Goal: Task Accomplishment & Management: Manage account settings

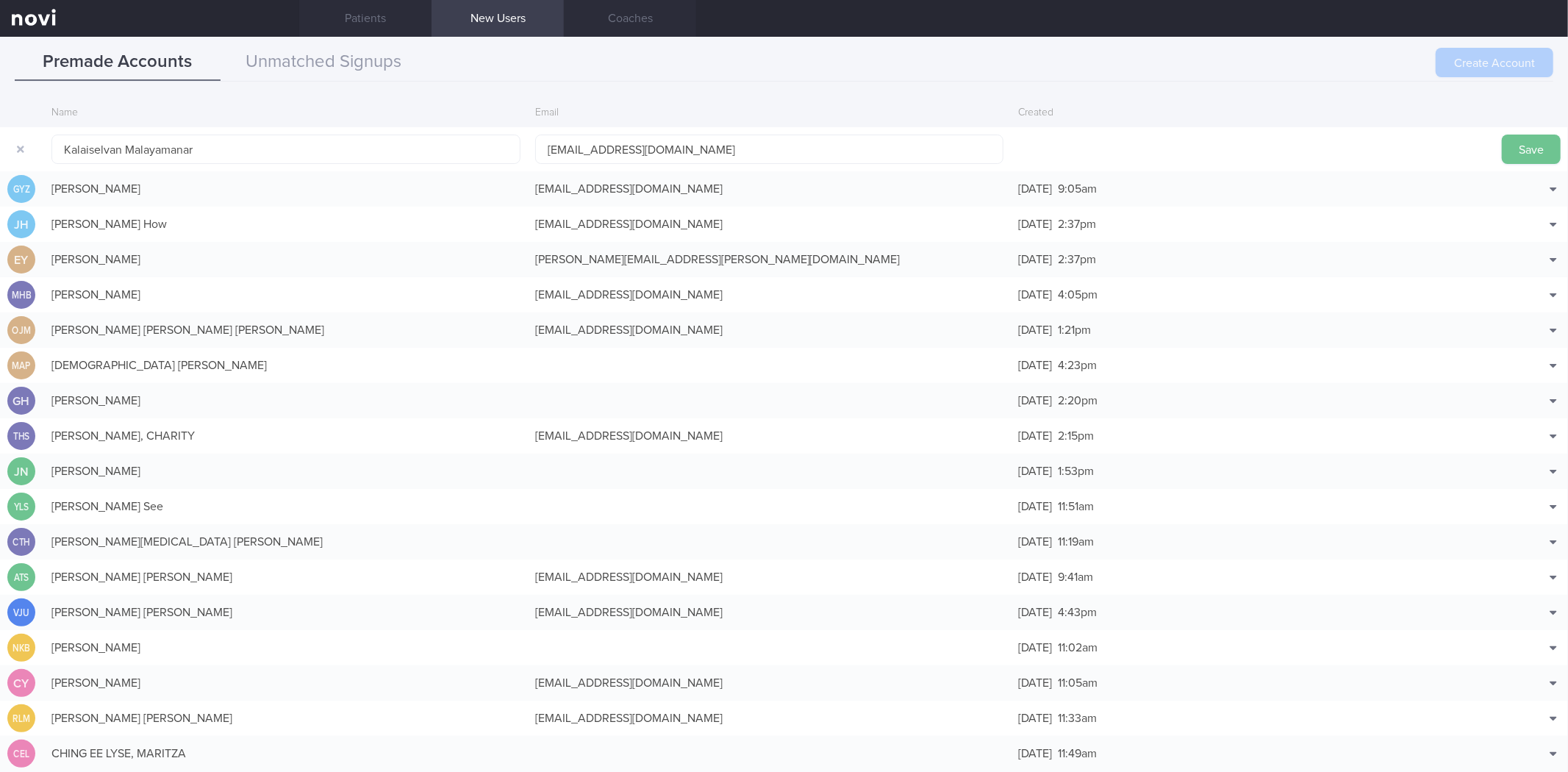
type input "[EMAIL_ADDRESS][DOMAIN_NAME]"
click at [1501, 157] on button "Save" at bounding box center [1531, 149] width 59 height 29
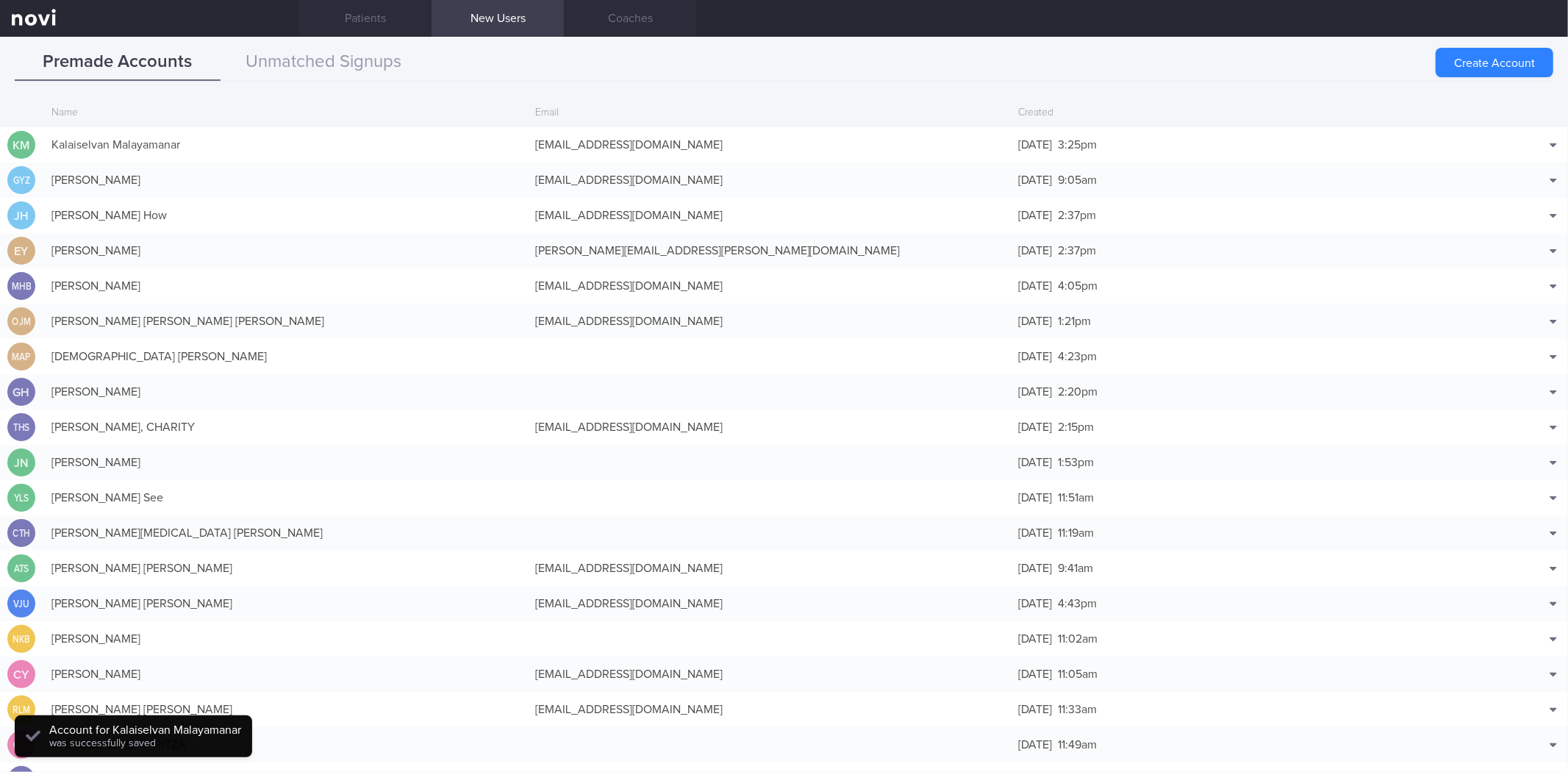
click at [700, 148] on div "[EMAIL_ADDRESS][DOMAIN_NAME]" at bounding box center [769, 145] width 483 height 29
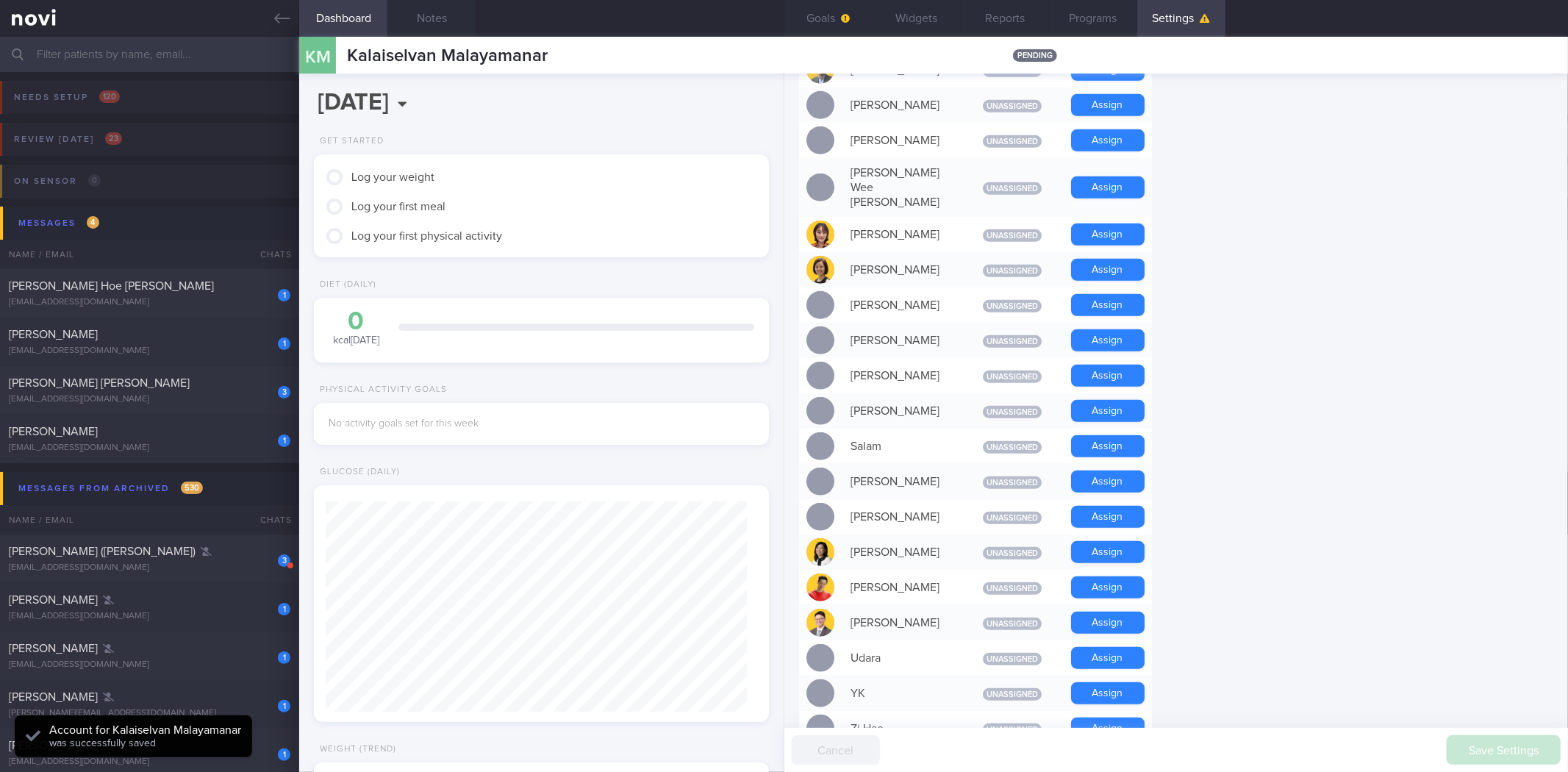
scroll to position [1016, 0]
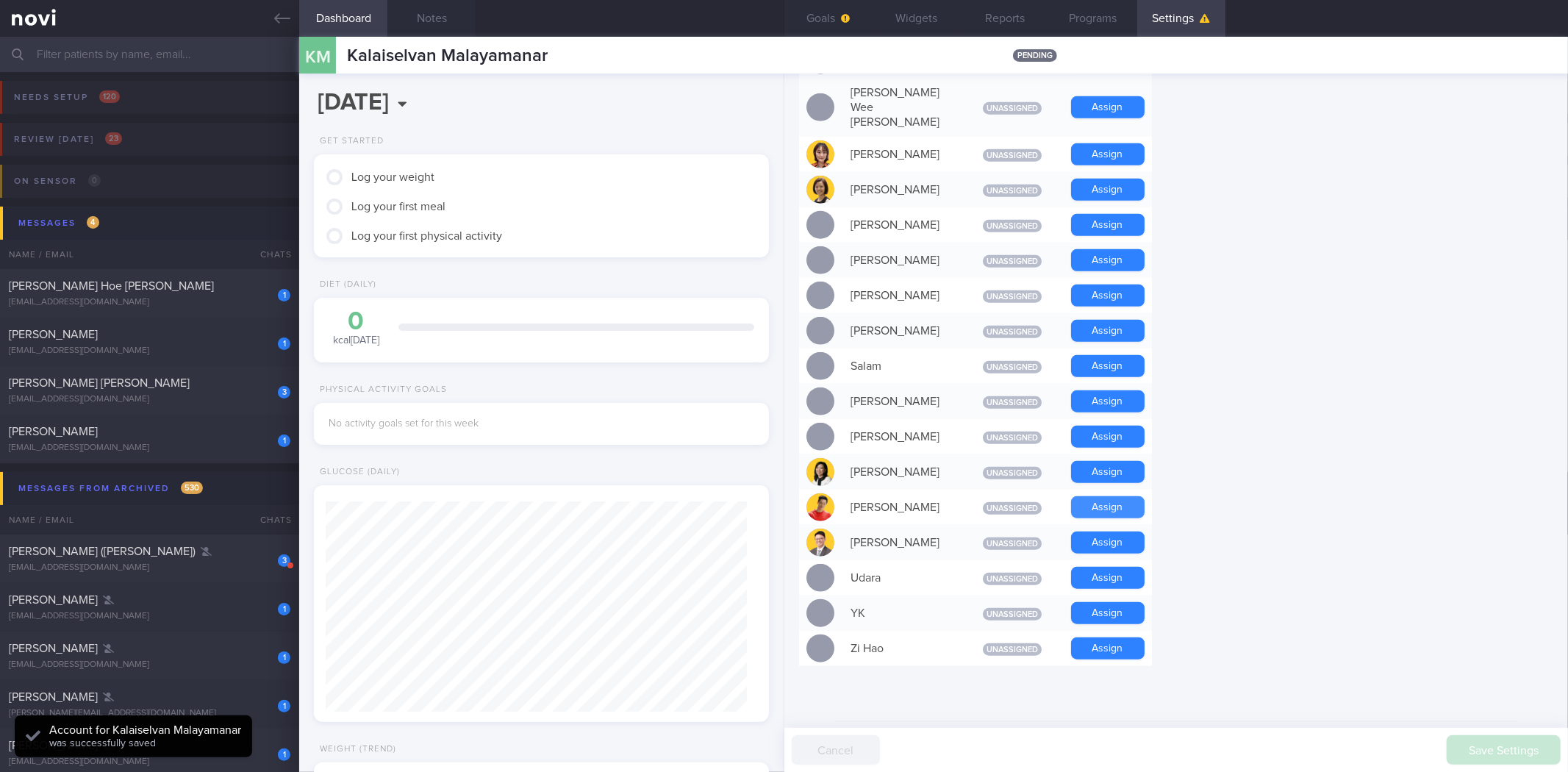
click at [1095, 496] on button "Assign" at bounding box center [1107, 507] width 74 height 22
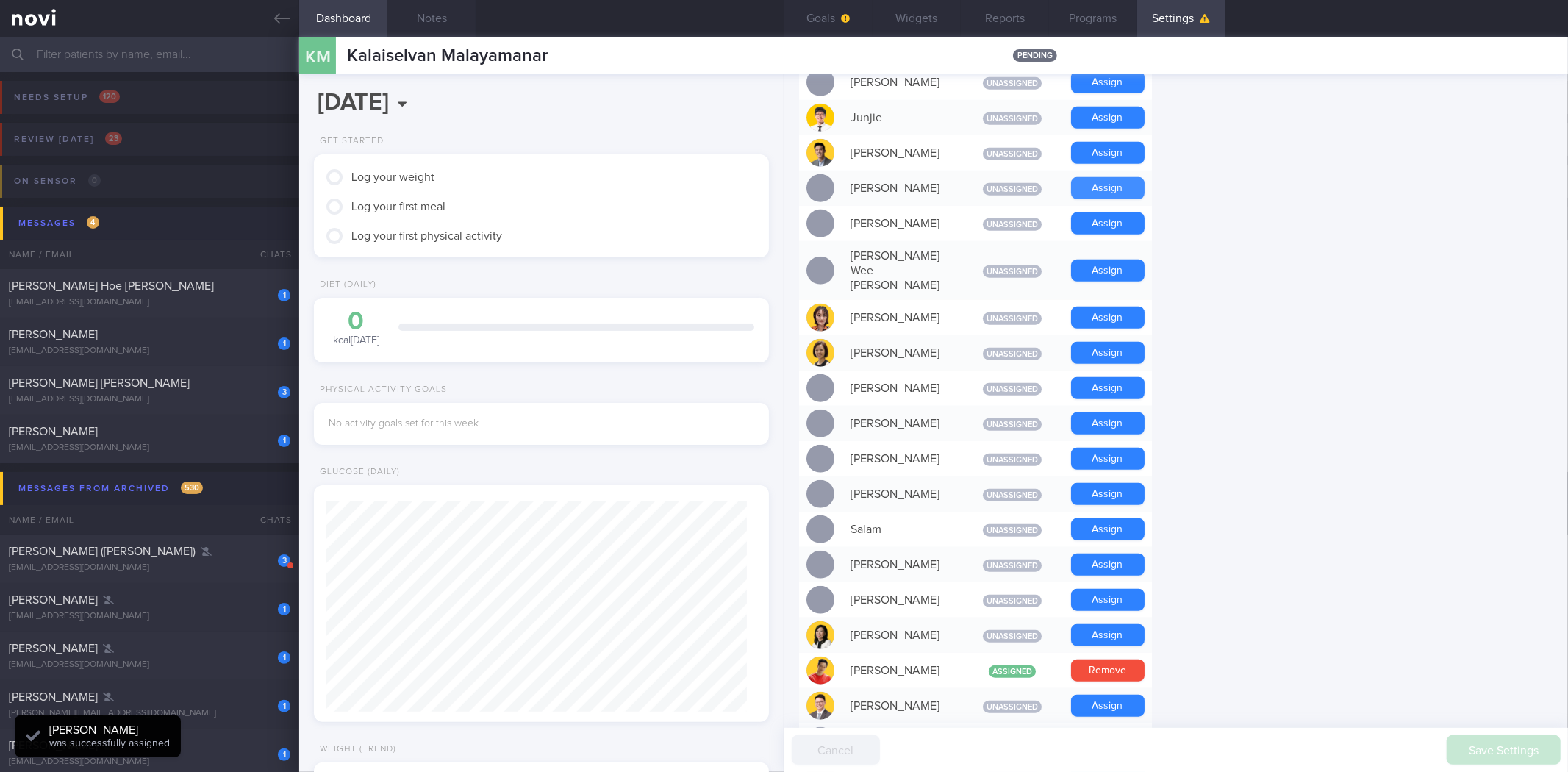
scroll to position [210, 421]
click at [1087, 119] on button "Assign" at bounding box center [1107, 118] width 74 height 22
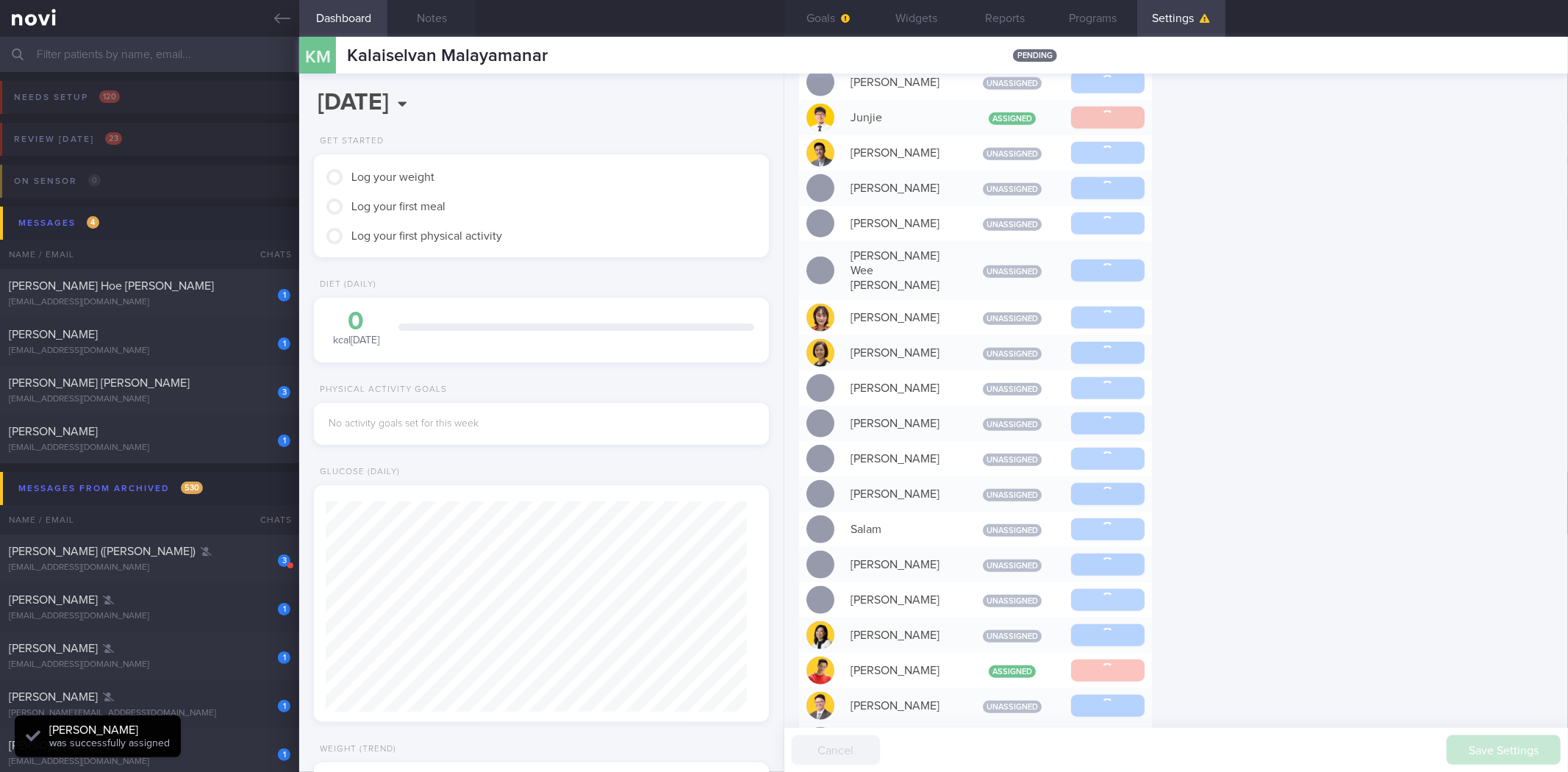
click at [921, 27] on button "Widgets" at bounding box center [917, 18] width 88 height 36
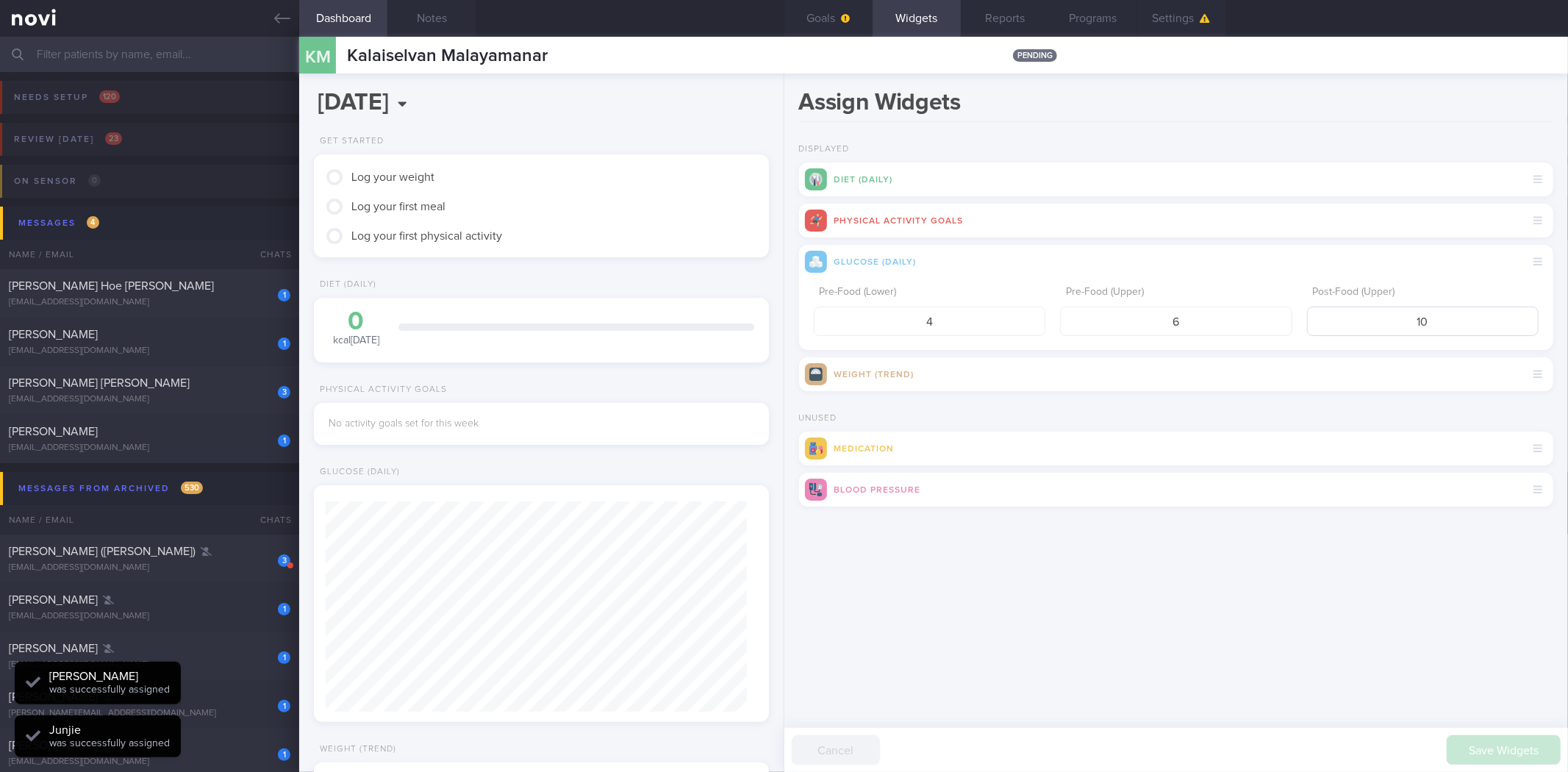
scroll to position [210, 421]
drag, startPoint x: 1460, startPoint y: 333, endPoint x: 1378, endPoint y: 329, distance: 82.1
click at [1380, 330] on input "10" at bounding box center [1423, 322] width 231 height 29
type input "8"
click at [799, 525] on button "submit" at bounding box center [799, 525] width 0 height 0
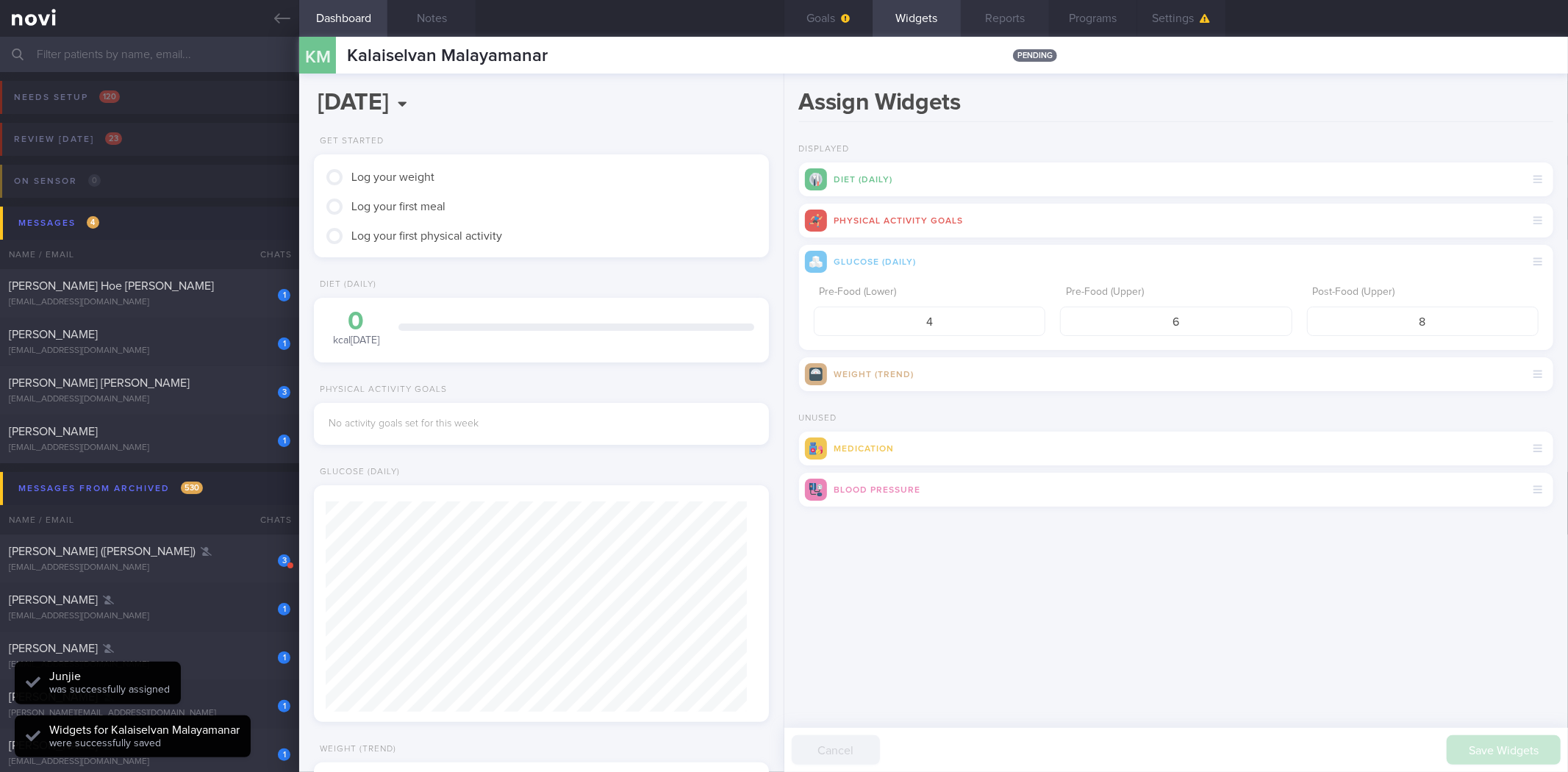
click at [1001, 12] on button "Reports" at bounding box center [1005, 18] width 88 height 36
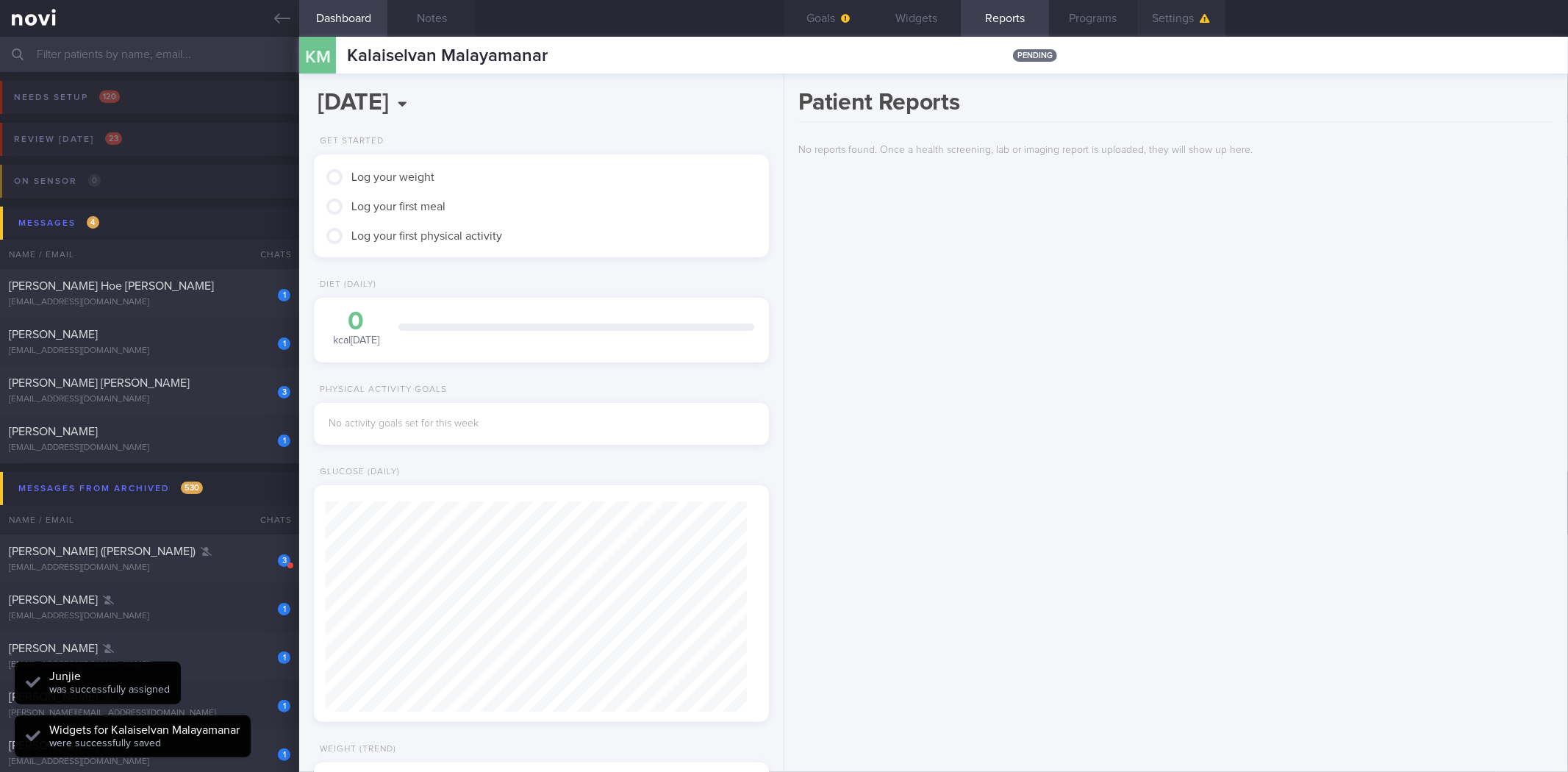
click at [1202, 16] on icon "button" at bounding box center [1204, 18] width 10 height 9
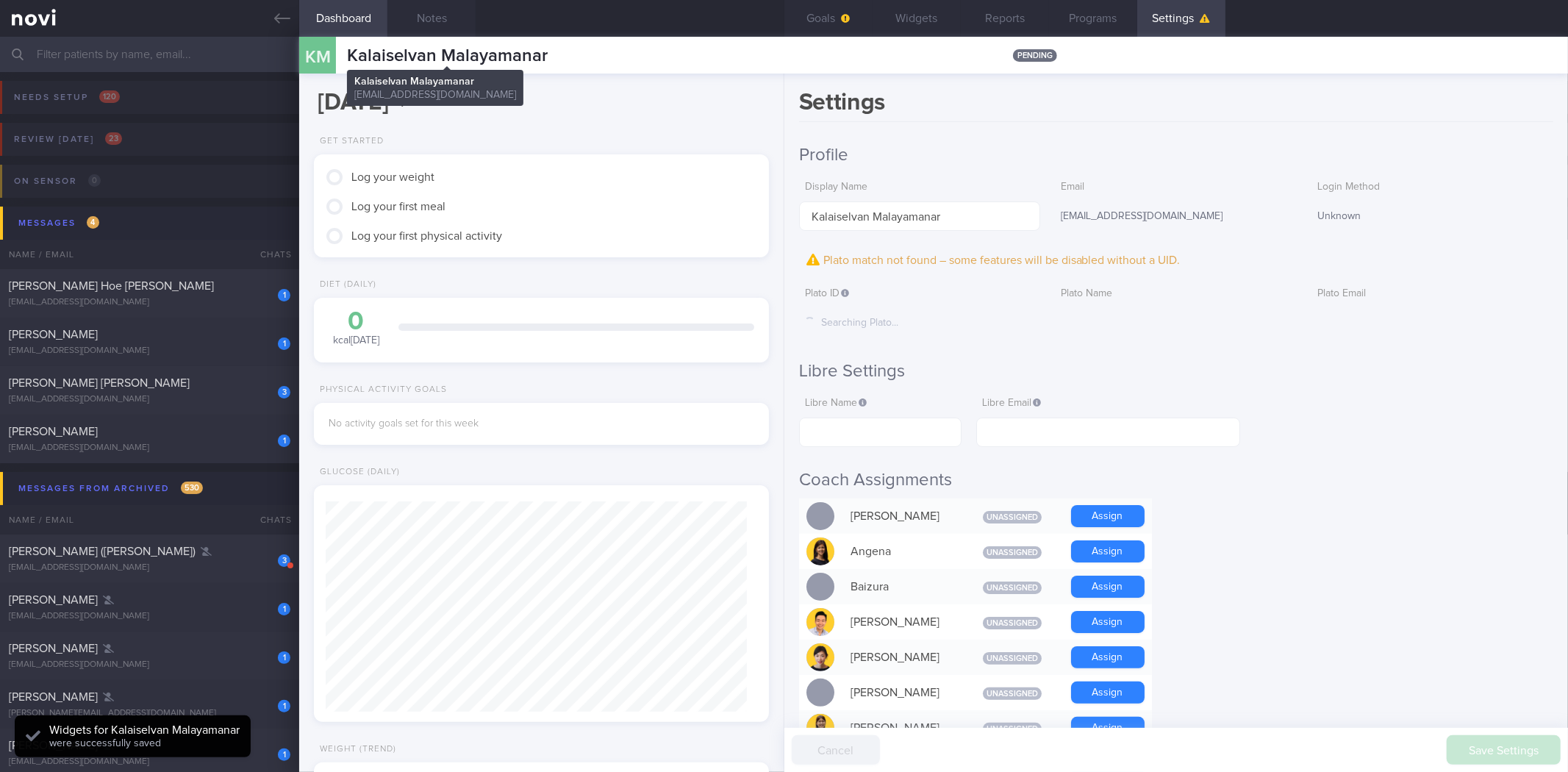
click at [431, 67] on div "[PERSON_NAME] Malayamanar Kalaiselvan Malayamanar [EMAIL_ADDRESS][DOMAIN_NAME]" at bounding box center [423, 54] width 248 height 36
click at [441, 52] on span "Kalaiselvan Malayamanar" at bounding box center [447, 56] width 201 height 18
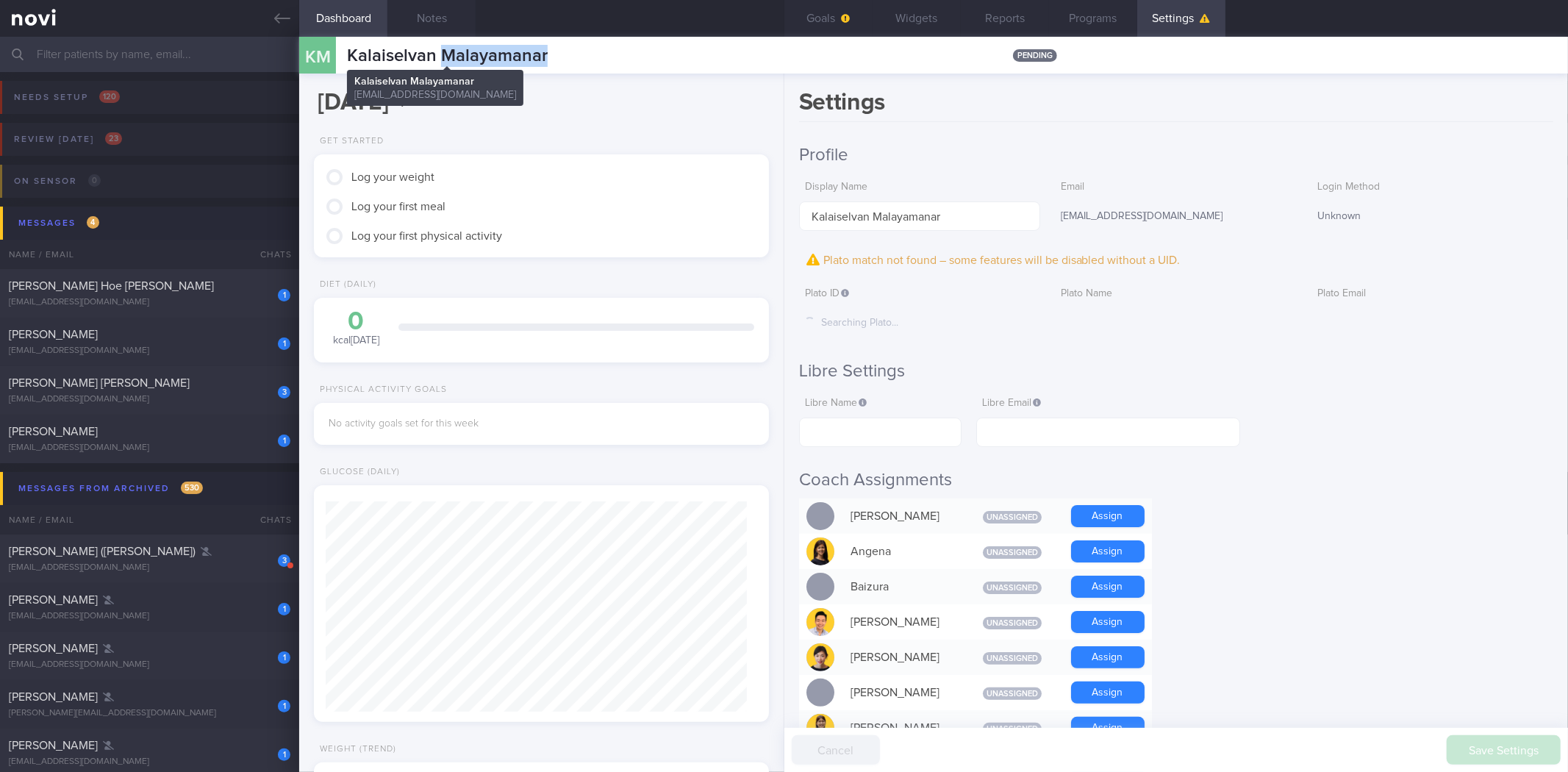
click at [441, 52] on span "Kalaiselvan Malayamanar" at bounding box center [447, 56] width 201 height 18
click at [442, 51] on span "Kalaiselvan Malayamanar" at bounding box center [447, 56] width 201 height 18
copy div "Kalaiselvan Malayamanar Kalaiselvan Malayamanar [EMAIL_ADDRESS][DOMAIN_NAME]"
